Goal: Task Accomplishment & Management: Complete application form

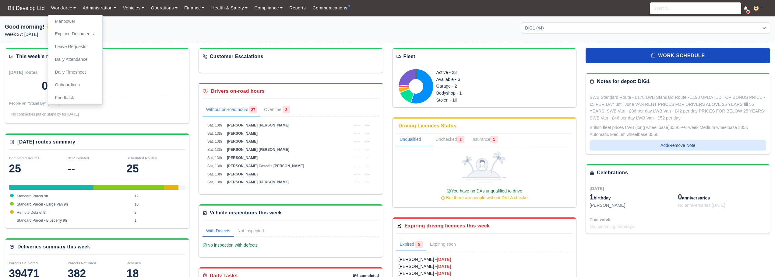
select select "2"
click at [62, 24] on link "Manpower" at bounding box center [75, 21] width 49 height 13
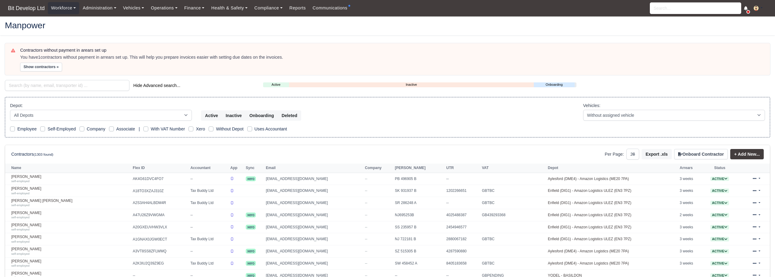
select select "25"
click at [40, 86] on input "search" at bounding box center [67, 85] width 125 height 11
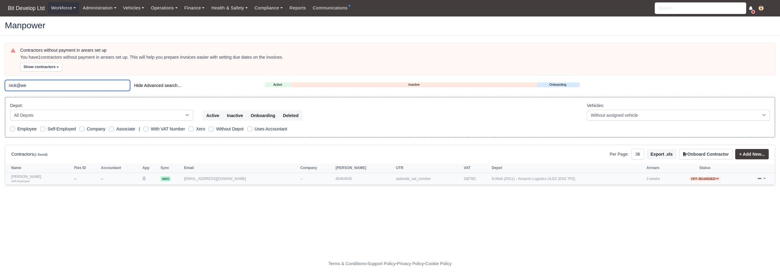
type input "nick@we"
click at [701, 179] on span "Off-boarded" at bounding box center [704, 179] width 31 height 5
click at [691, 187] on form "Activate" at bounding box center [700, 187] width 58 height 10
click at [698, 178] on span "Off-boarded" at bounding box center [704, 179] width 31 height 5
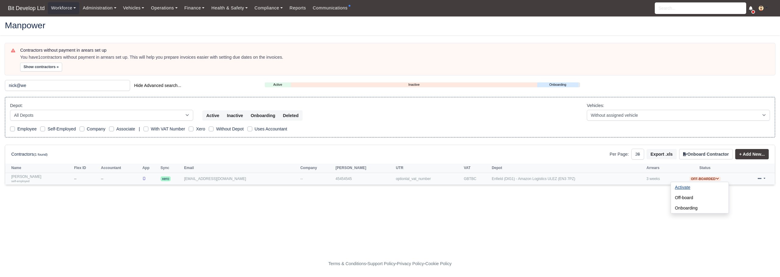
click at [671, 188] on button "Activate" at bounding box center [682, 187] width 23 height 10
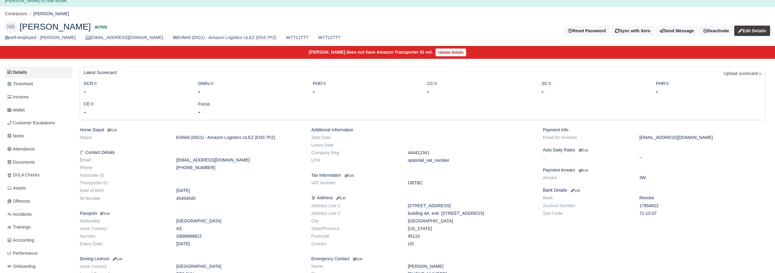
scroll to position [30, 0]
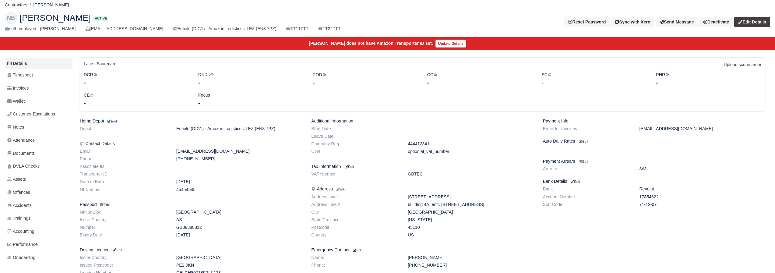
click at [114, 121] on small "Edit" at bounding box center [112, 121] width 10 height 4
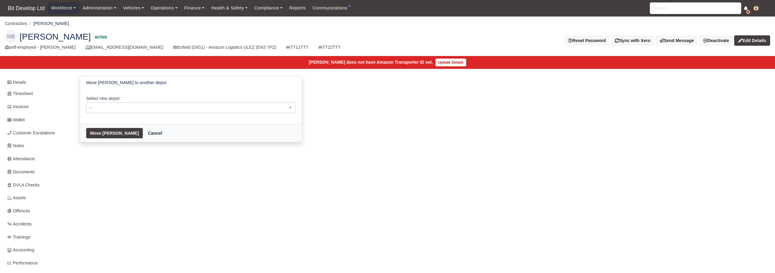
click at [120, 107] on span "--" at bounding box center [190, 108] width 209 height 8
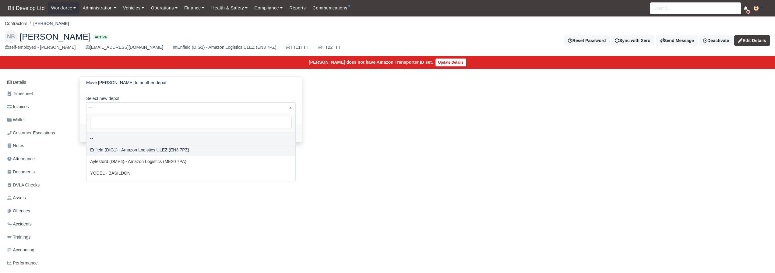
select select "2"
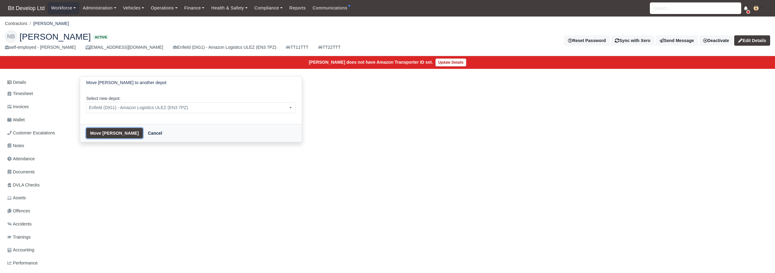
click at [113, 131] on button "Move Nick Baldjiev" at bounding box center [114, 133] width 57 height 10
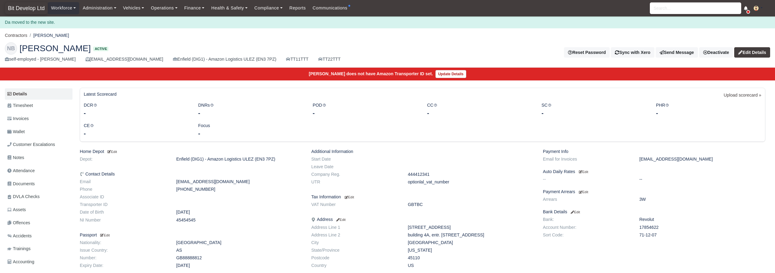
click at [27, 8] on span "Bit Develop Ltd" at bounding box center [26, 8] width 43 height 12
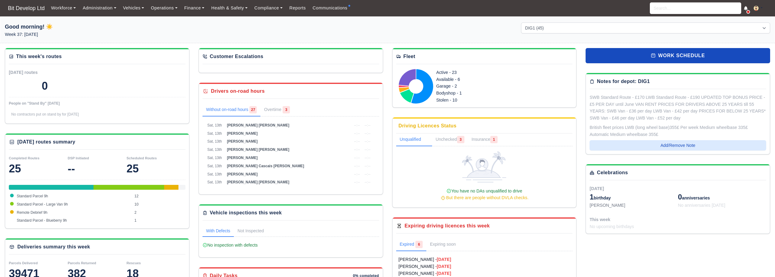
select select "2"
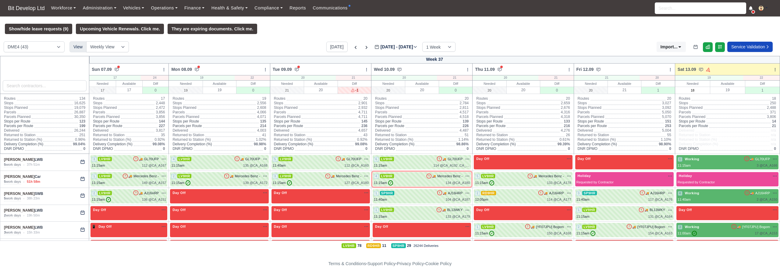
drag, startPoint x: 0, startPoint y: 0, endPoint x: 41, endPoint y: 86, distance: 94.9
click at [74, 69] on div at bounding box center [45, 75] width 90 height 38
click at [41, 86] on input "search" at bounding box center [45, 85] width 84 height 11
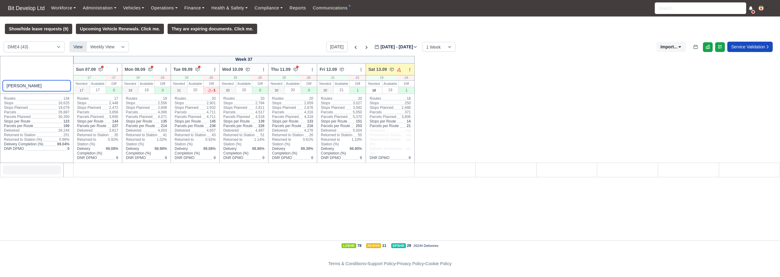
type input "[PERSON_NAME]"
click at [30, 50] on select "DME4 (43) DIG1 (45) YODEL - BASILDON (1)" at bounding box center [34, 46] width 61 height 11
select select "2"
click at [4, 42] on select "DME4 (43) DIG1 (45) YODEL - BASILDON (1)" at bounding box center [34, 46] width 61 height 11
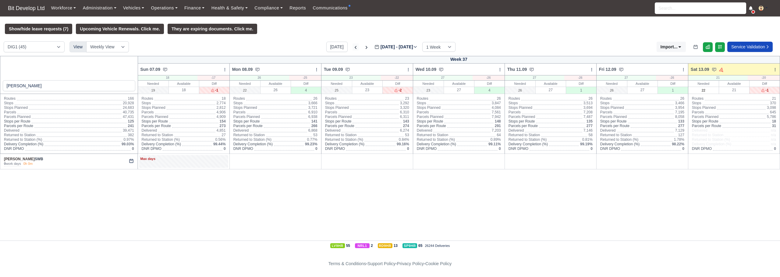
click at [354, 48] on icon at bounding box center [355, 47] width 2 height 3
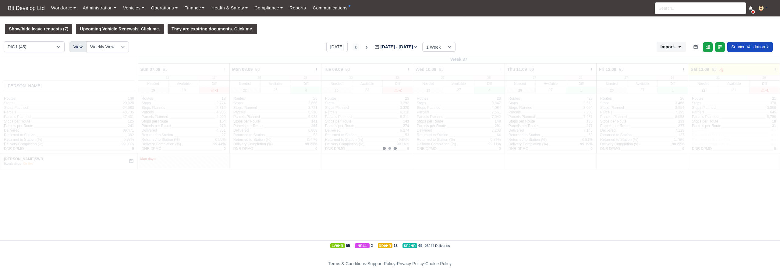
type input "[DATE]"
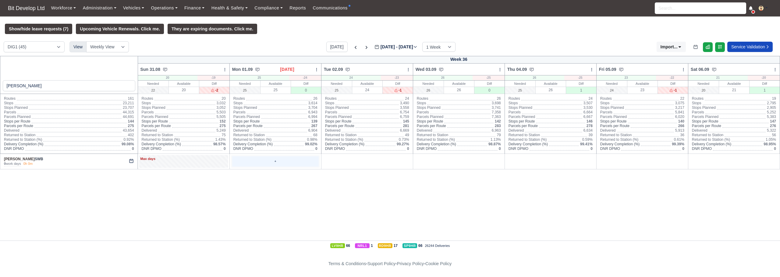
click at [305, 164] on div "+" at bounding box center [275, 162] width 86 height 10
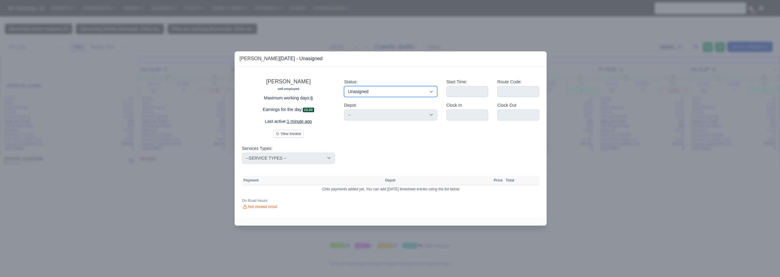
click at [364, 90] on select "Working Day Off Stand By Holiday Other Depot In Office OSM Ridealong Nursery 1 …" at bounding box center [390, 91] width 93 height 11
select select "Available"
click at [344, 86] on select "Working Day Off Stand By Holiday Other Depot In Office OSM Ridealong Nursery 1 …" at bounding box center [390, 91] width 93 height 11
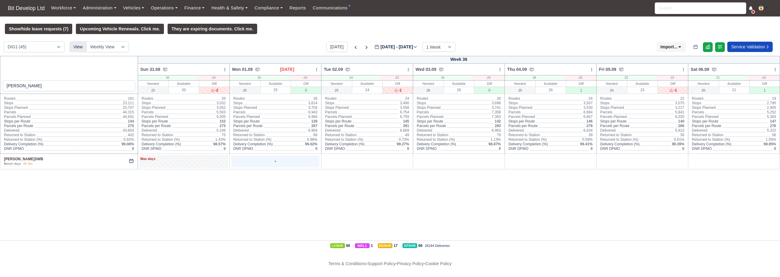
click at [264, 159] on div "+" at bounding box center [275, 162] width 86 height 10
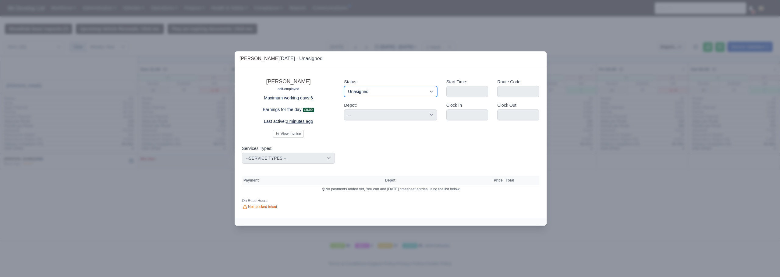
click at [364, 89] on select "Working Day Off Stand By Holiday Other Depot In Office OSM Ridealong Nursery 1 …" at bounding box center [390, 91] width 93 height 11
select select "Day Off"
click at [344, 86] on select "Working Day Off Stand By Holiday Other Depot In Office OSM Ridealong Nursery 1 …" at bounding box center [390, 91] width 93 height 11
select select "na"
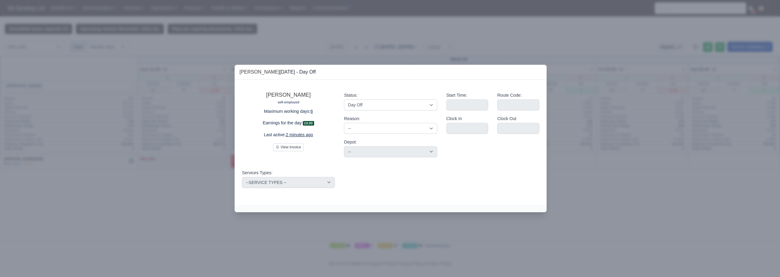
click at [616, 162] on div at bounding box center [390, 138] width 780 height 277
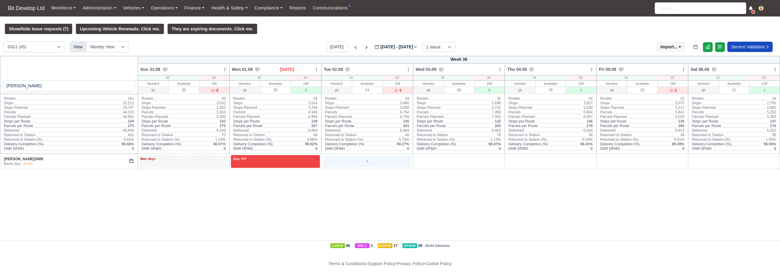
click at [386, 168] on div "+" at bounding box center [366, 161] width 89 height 12
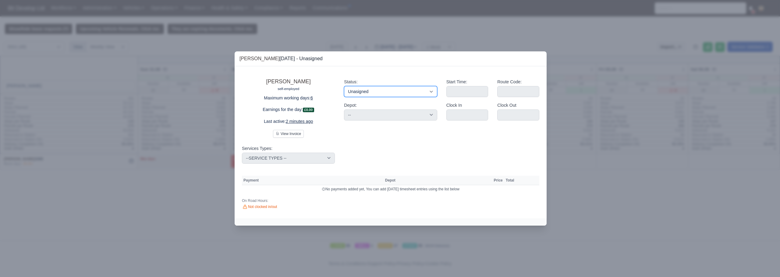
click at [377, 90] on select "Working Day Off Stand By Holiday Other Depot In Office OSM Ridealong Nursery 1 …" at bounding box center [390, 91] width 93 height 11
select select "Available"
click at [344, 86] on select "Working Day Off Stand By Holiday Other Depot In Office OSM Ridealong Nursery 1 …" at bounding box center [390, 91] width 93 height 11
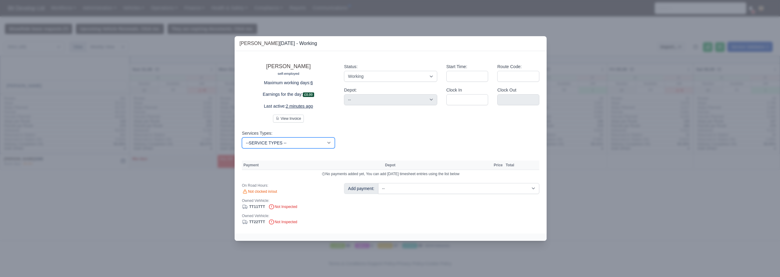
click at [286, 141] on select "--SERVICE TYPES -- 0h Address Validation - 8 hr Address Validation - 9 hr Addre…" at bounding box center [288, 143] width 93 height 11
select select "7577"
click at [242, 138] on select "--SERVICE TYPES -- 0h Address Validation - 8 hr Address Validation - 9 hr Addre…" at bounding box center [288, 143] width 93 height 11
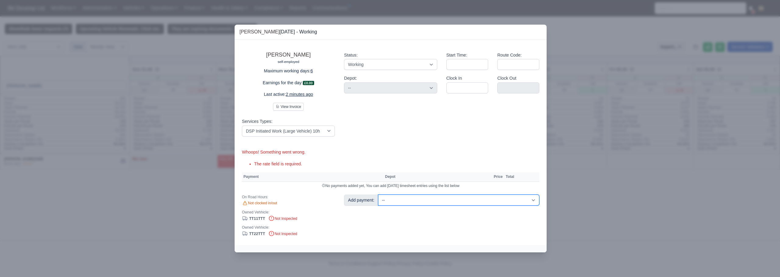
click at [395, 204] on select "-- ---Payment for Help per Stop (£1.00) Daily Van Rent (-£35.70) Daily Van Rent…" at bounding box center [458, 200] width 161 height 11
select select "11"
click at [378, 195] on select "-- ---Payment for Help per Stop (£1.00) Daily Van Rent (-£35.70) Daily Van Rent…" at bounding box center [458, 200] width 161 height 11
select select "2"
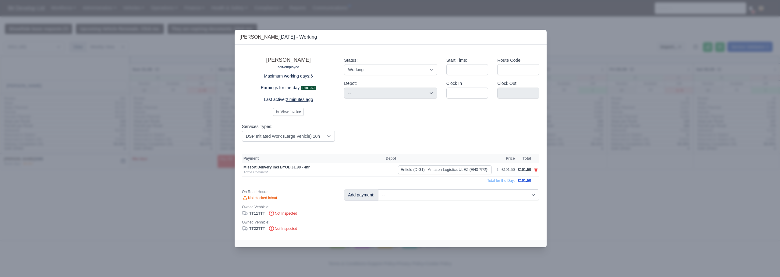
click at [641, 224] on div at bounding box center [390, 138] width 780 height 277
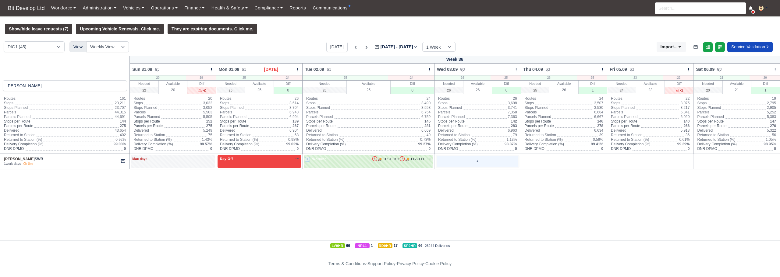
click at [504, 164] on div "+" at bounding box center [477, 162] width 81 height 10
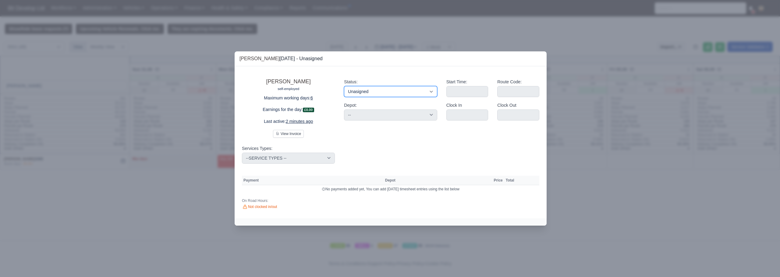
drag, startPoint x: 400, startPoint y: 90, endPoint x: 395, endPoint y: 93, distance: 5.3
click at [400, 90] on select "Working Day Off Stand By Holiday Other Depot In Office OSM Ridealong Nursery 1 …" at bounding box center [390, 91] width 93 height 11
select select "Available"
click at [344, 86] on select "Working Day Off Stand By Holiday Other Depot In Office OSM Ridealong Nursery 1 …" at bounding box center [390, 91] width 93 height 11
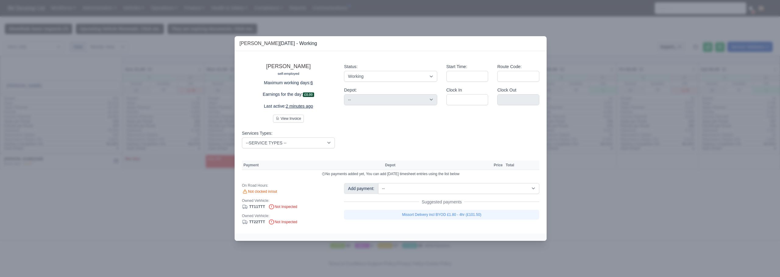
click at [639, 197] on div at bounding box center [390, 138] width 780 height 277
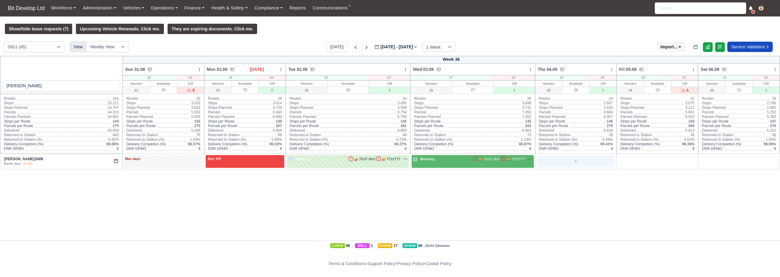
click at [596, 166] on div "+" at bounding box center [575, 162] width 76 height 10
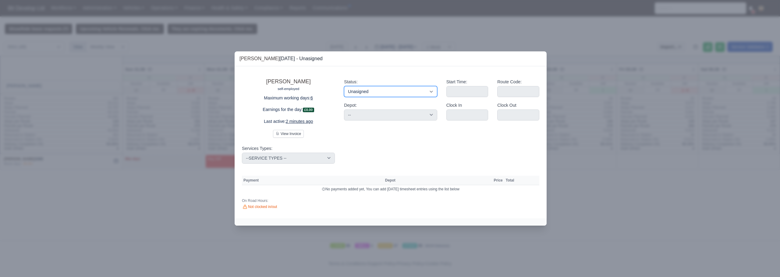
click at [368, 88] on select "Working Day Off Stand By Holiday Other Depot In Office OSM Ridealong Nursery 1 …" at bounding box center [390, 91] width 93 height 11
select select "Available"
click at [344, 86] on select "Working Day Off Stand By Holiday Other Depot In Office OSM Ridealong Nursery 1 …" at bounding box center [390, 91] width 93 height 11
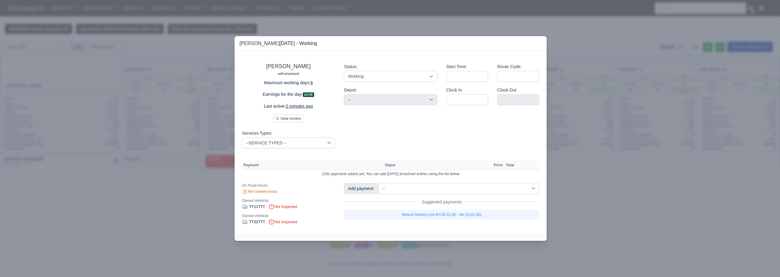
click at [693, 206] on div at bounding box center [390, 138] width 780 height 277
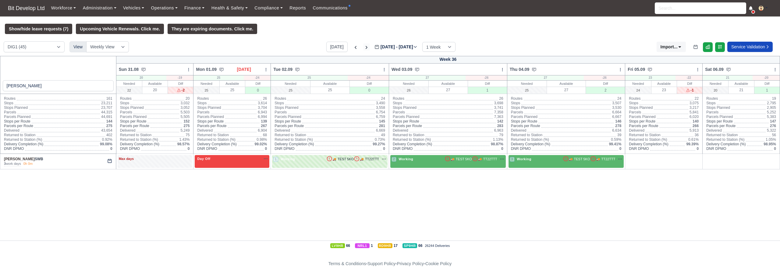
click at [363, 49] on icon at bounding box center [366, 47] width 6 height 6
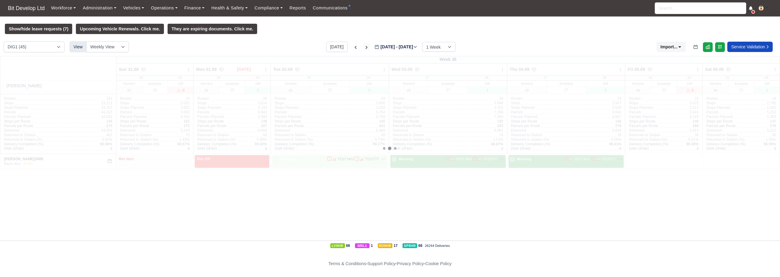
type input "[DATE]"
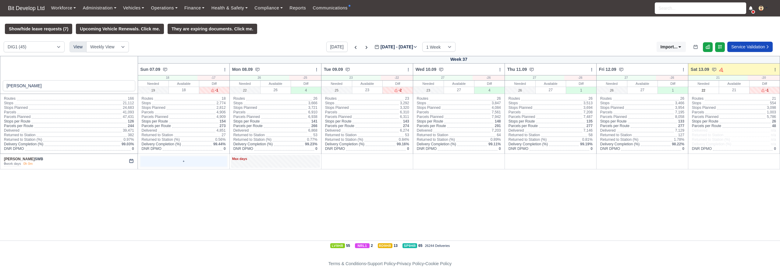
click at [184, 160] on div "+" at bounding box center [183, 162] width 86 height 10
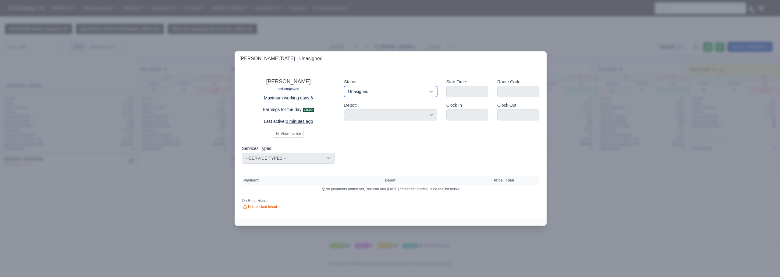
click at [392, 88] on select "Working Day Off Stand By Holiday Other Depot In Office OSM Ridealong Nursery 1 …" at bounding box center [390, 91] width 93 height 11
select select "Day Off"
click at [344, 86] on select "Working Day Off Stand By Holiday Other Depot In Office OSM Ridealong Nursery 1 …" at bounding box center [390, 91] width 93 height 11
select select "na"
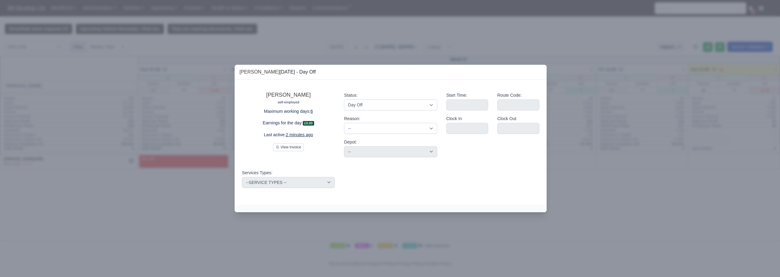
click at [569, 189] on div at bounding box center [390, 138] width 780 height 277
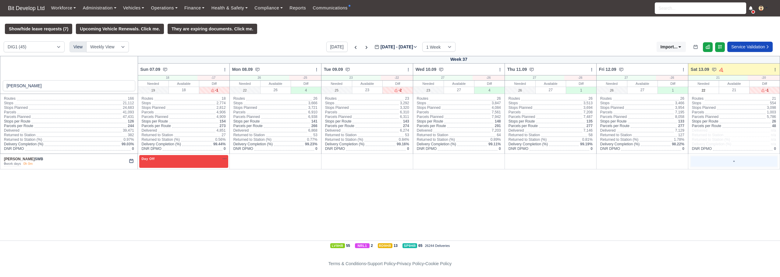
click at [727, 161] on div "+" at bounding box center [733, 162] width 86 height 10
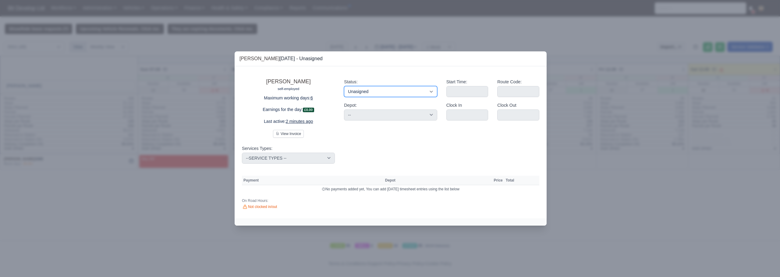
click at [370, 90] on select "Working Day Off Stand By Holiday Other Depot In Office OSM Ridealong Nursery 1 …" at bounding box center [390, 91] width 93 height 11
select select "Day Off"
click at [344, 86] on select "Working Day Off Stand By Holiday Other Depot In Office OSM Ridealong Nursery 1 …" at bounding box center [390, 91] width 93 height 11
select select "na"
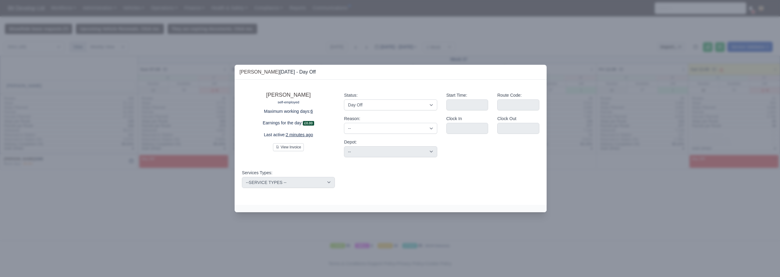
click at [489, 34] on div at bounding box center [390, 138] width 780 height 277
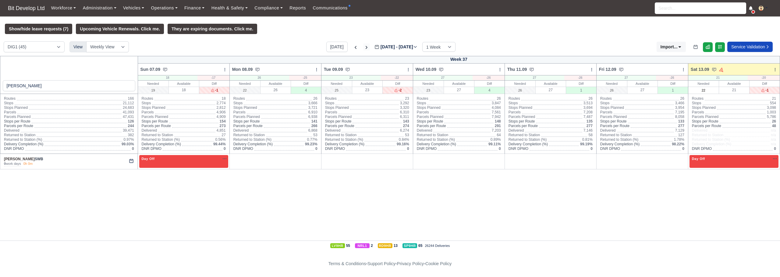
click at [363, 48] on icon at bounding box center [366, 47] width 6 height 6
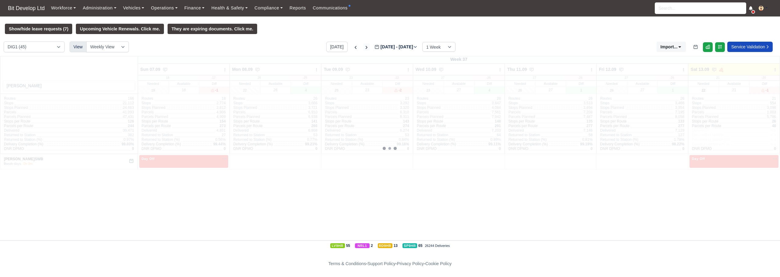
type input "[DATE]"
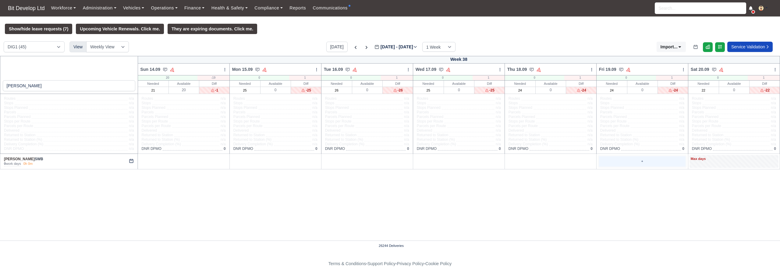
click at [608, 164] on div "+" at bounding box center [642, 162] width 86 height 10
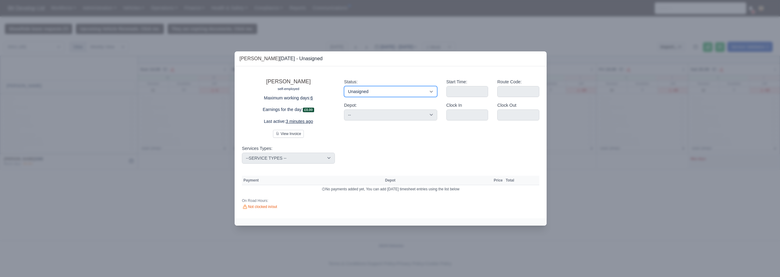
click at [394, 95] on select "Working Day Off Stand By Holiday Other Depot In Office OSM Ridealong Nursery 1 …" at bounding box center [390, 91] width 93 height 11
select select "Day Off"
click at [344, 86] on select "Working Day Off Stand By Holiday Other Depot In Office OSM Ridealong Nursery 1 …" at bounding box center [390, 91] width 93 height 11
select select "na"
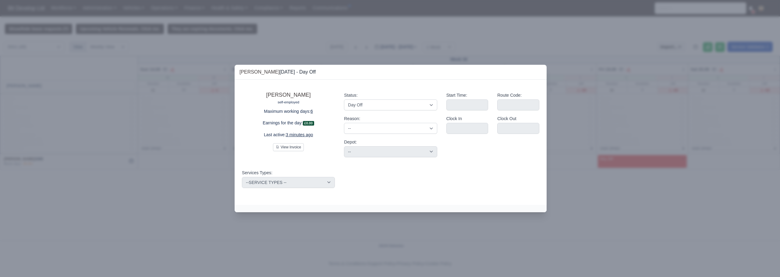
click at [671, 218] on div at bounding box center [390, 138] width 780 height 277
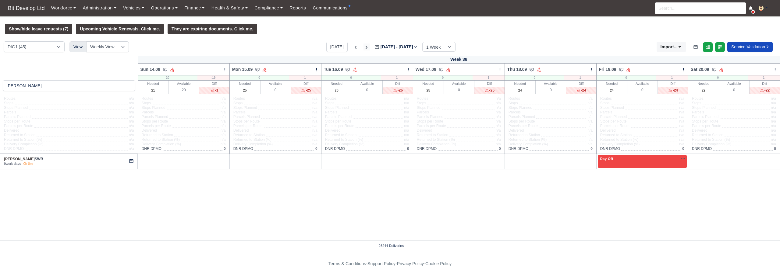
click at [363, 46] on icon at bounding box center [366, 47] width 6 height 6
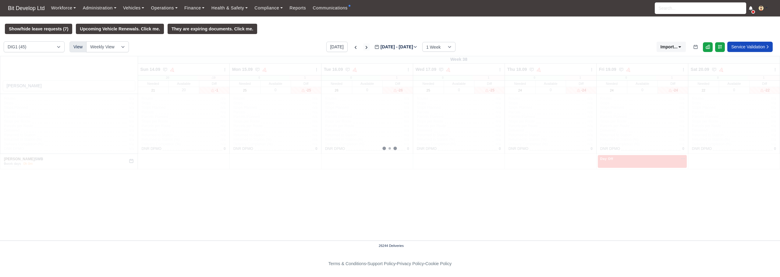
type input "[DATE]"
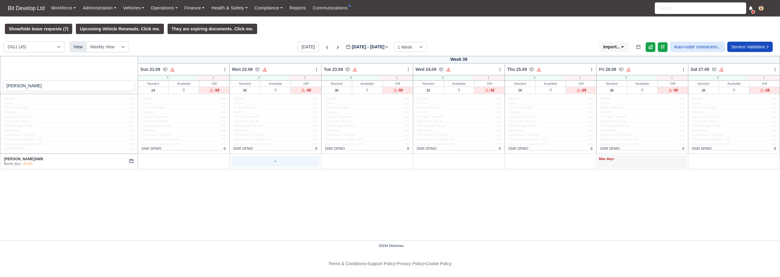
click at [262, 164] on div "+" at bounding box center [275, 162] width 86 height 10
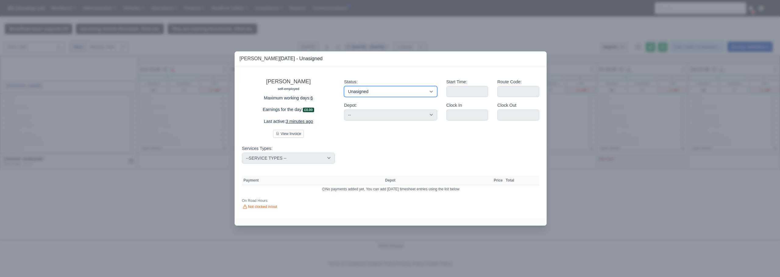
click at [353, 93] on select "Working Day Off Stand By Holiday Other Depot In Office OSM Ridealong Nursery 1 …" at bounding box center [390, 91] width 93 height 11
select select "Available"
click at [344, 86] on select "Working Day Off Stand By Holiday Other Depot In Office OSM Ridealong Nursery 1 …" at bounding box center [390, 91] width 93 height 11
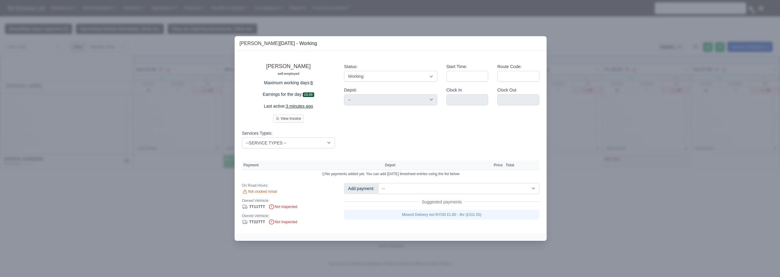
click at [597, 204] on div at bounding box center [390, 138] width 780 height 277
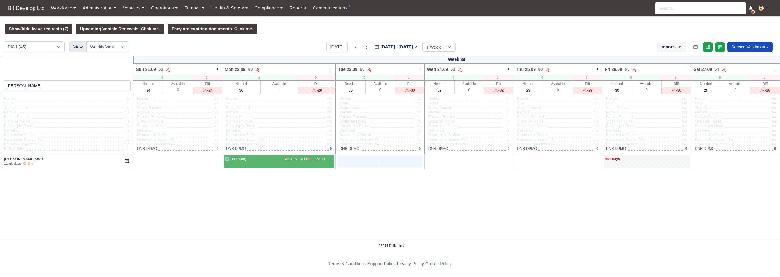
click at [376, 162] on div "+" at bounding box center [380, 162] width 84 height 10
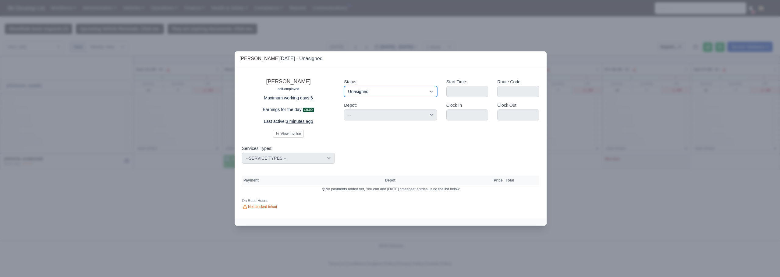
click at [384, 89] on select "Working Day Off Stand By Holiday Other Depot In Office OSM Ridealong Nursery 1 …" at bounding box center [390, 91] width 93 height 11
select select "Available"
click at [344, 86] on select "Working Day Off Stand By Holiday Other Depot In Office OSM Ridealong Nursery 1 …" at bounding box center [390, 91] width 93 height 11
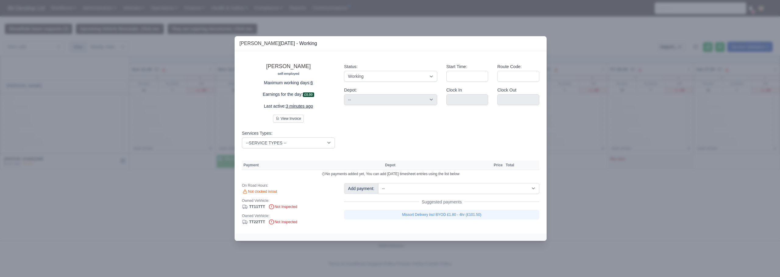
click at [611, 210] on div at bounding box center [390, 138] width 780 height 277
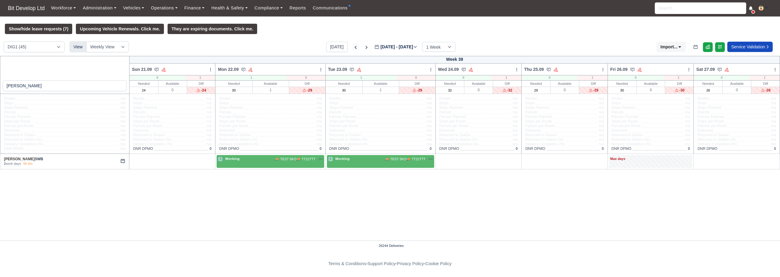
click at [352, 48] on icon at bounding box center [355, 47] width 6 height 6
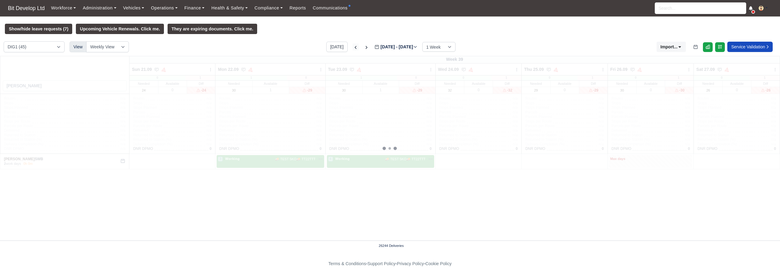
type input "[DATE]"
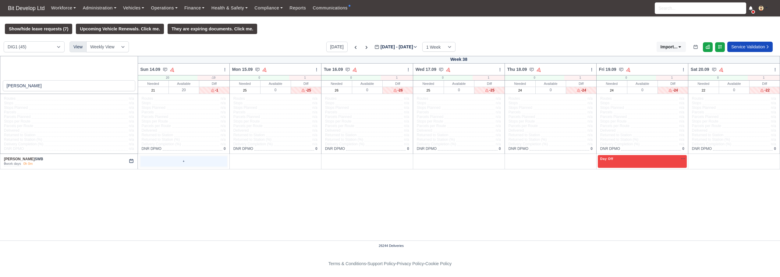
click at [165, 161] on div "+" at bounding box center [183, 162] width 86 height 10
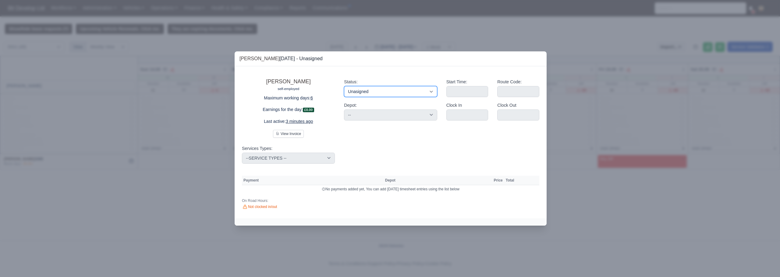
click at [372, 91] on select "Working Day Off Stand By Holiday Other Depot In Office OSM Ridealong Nursery 1 …" at bounding box center [390, 91] width 93 height 11
select select "Available"
click at [344, 86] on select "Working Day Off Stand By Holiday Other Depot In Office OSM Ridealong Nursery 1 …" at bounding box center [390, 91] width 93 height 11
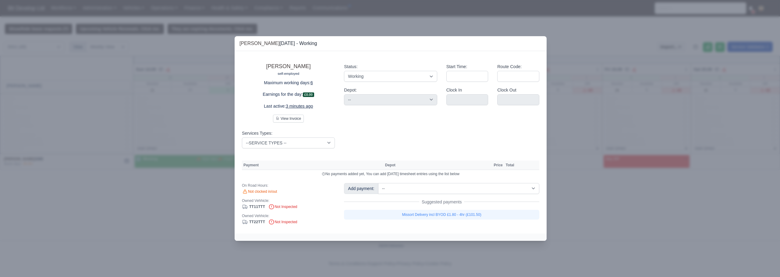
click at [598, 221] on div at bounding box center [390, 138] width 780 height 277
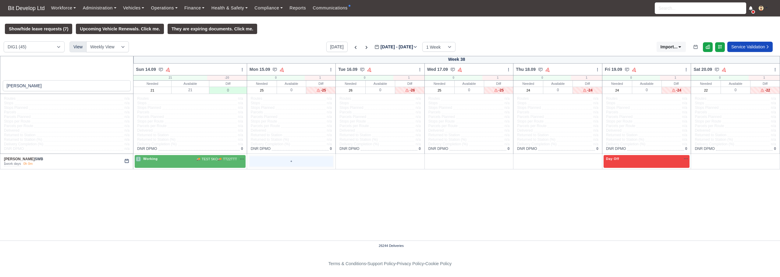
click at [327, 164] on div "+" at bounding box center [291, 162] width 84 height 10
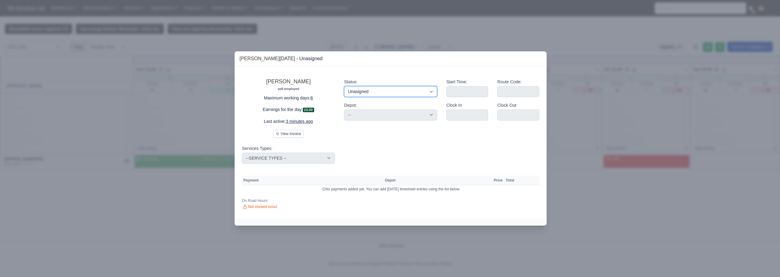
click at [368, 92] on select "Working Day Off Stand By Holiday Other Depot In Office OSM Ridealong Nursery 1 …" at bounding box center [390, 91] width 93 height 11
select select "Available"
click at [344, 86] on select "Working Day Off Stand By Holiday Other Depot In Office OSM Ridealong Nursery 1 …" at bounding box center [390, 91] width 93 height 11
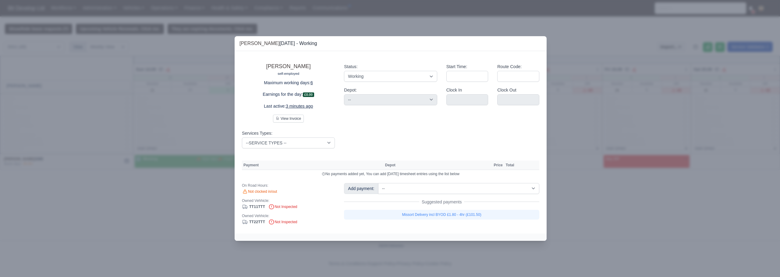
click at [572, 218] on div at bounding box center [390, 138] width 780 height 277
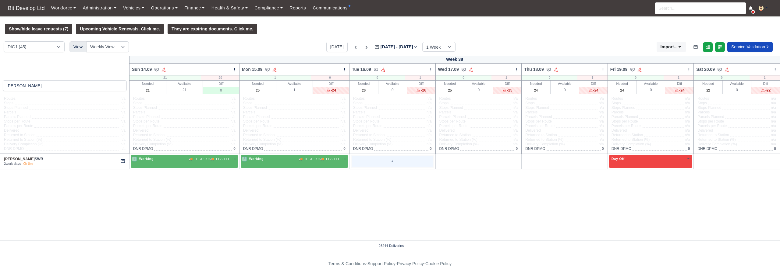
click at [378, 164] on div "+" at bounding box center [392, 162] width 81 height 10
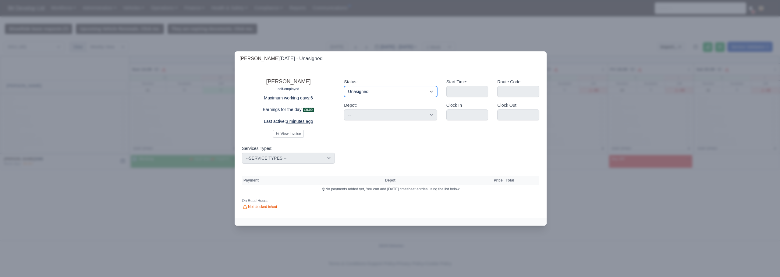
click at [408, 91] on select "Working Day Off Stand By Holiday Other Depot In Office OSM Ridealong Nursery 1 …" at bounding box center [390, 91] width 93 height 11
select select "Available"
click at [344, 86] on select "Working Day Off Stand By Holiday Other Depot In Office OSM Ridealong Nursery 1 …" at bounding box center [390, 91] width 93 height 11
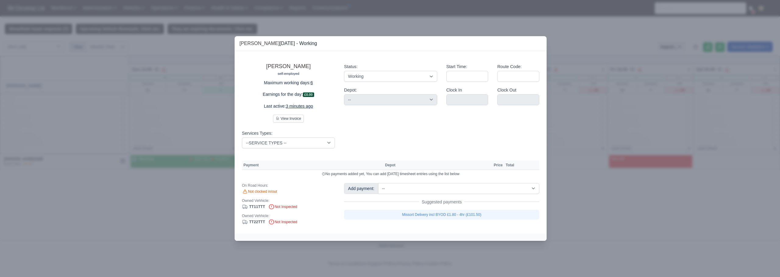
click at [579, 204] on div at bounding box center [390, 138] width 780 height 277
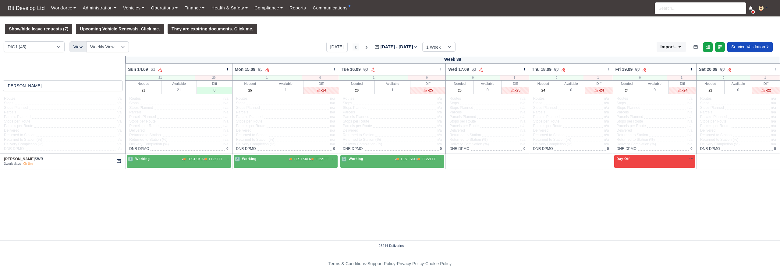
click at [354, 49] on icon at bounding box center [355, 47] width 2 height 3
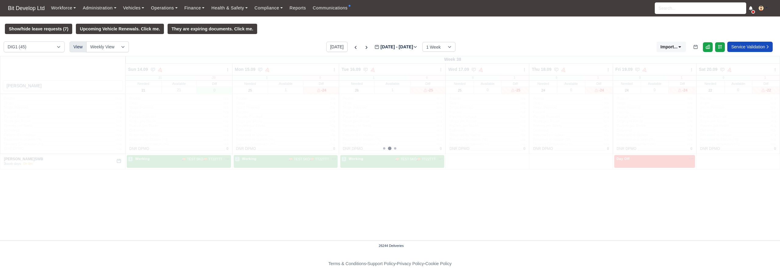
type input "[DATE]"
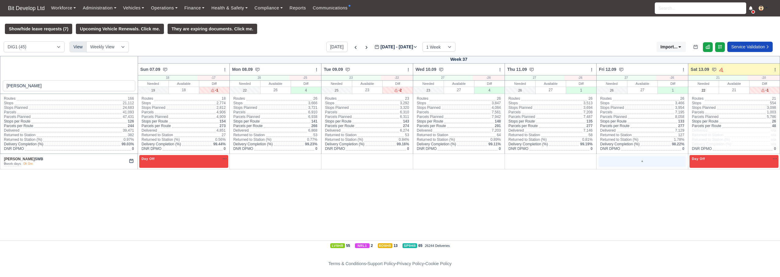
click at [631, 160] on div "+" at bounding box center [642, 162] width 86 height 10
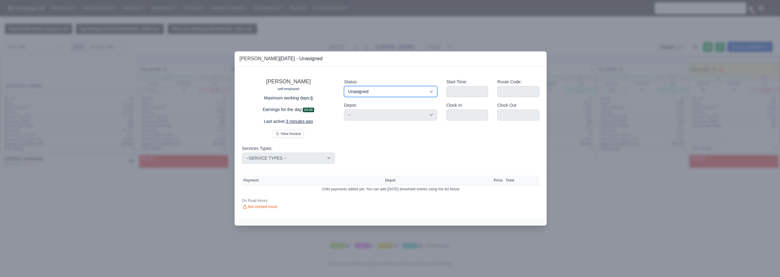
click at [384, 96] on select "Working Day Off Stand By Holiday Other Depot In Office OSM Ridealong Nursery 1 …" at bounding box center [390, 91] width 93 height 11
select select "Available"
click at [344, 86] on select "Working Day Off Stand By Holiday Other Depot In Office OSM Ridealong Nursery 1 …" at bounding box center [390, 91] width 93 height 11
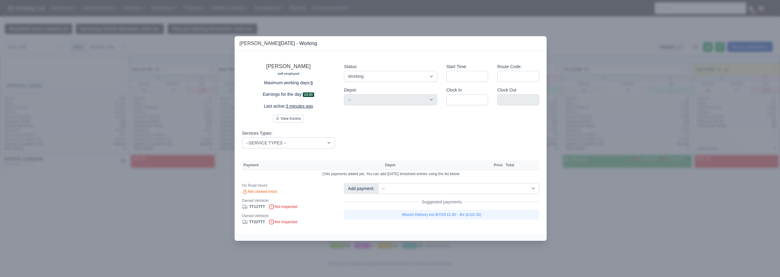
click at [639, 208] on div at bounding box center [390, 138] width 780 height 277
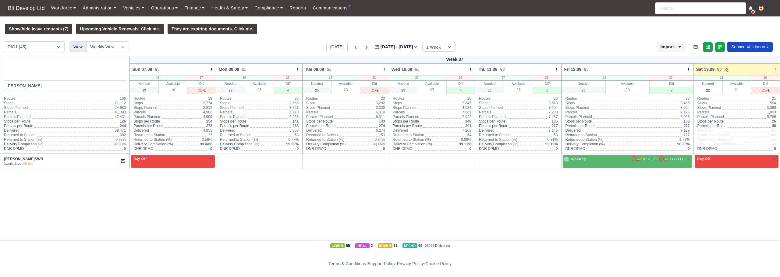
click at [363, 49] on icon at bounding box center [366, 47] width 6 height 6
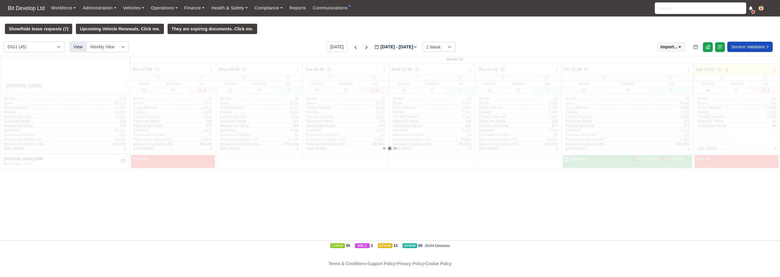
type input "[DATE]"
